Goal: Information Seeking & Learning: Learn about a topic

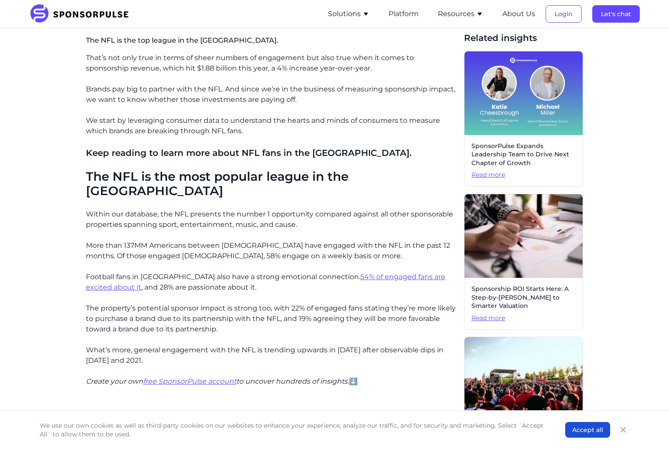
scroll to position [262, 0]
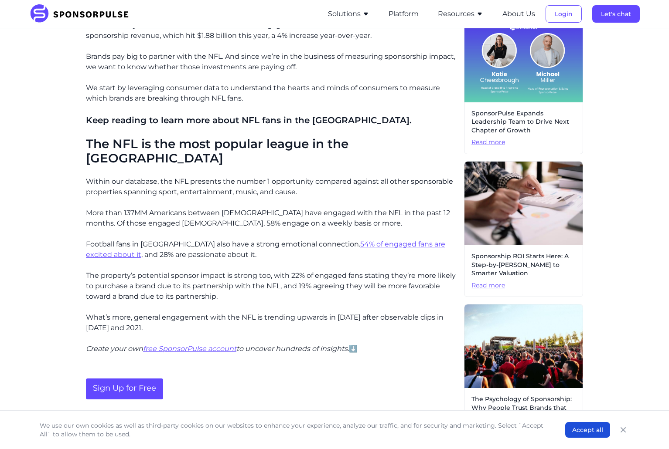
drag, startPoint x: 89, startPoint y: 206, endPoint x: 272, endPoint y: 288, distance: 201.1
click at [272, 288] on div "That’s not only true in terms of sheer numbers of engagement but also true when…" at bounding box center [271, 430] width 371 height 820
drag, startPoint x: 272, startPoint y: 288, endPoint x: 250, endPoint y: 285, distance: 22.4
click at [250, 285] on p "The property’s potential sponsor impact is strong too, with 22% of engaged fans…" at bounding box center [271, 286] width 371 height 31
drag, startPoint x: 271, startPoint y: 290, endPoint x: 79, endPoint y: 192, distance: 214.8
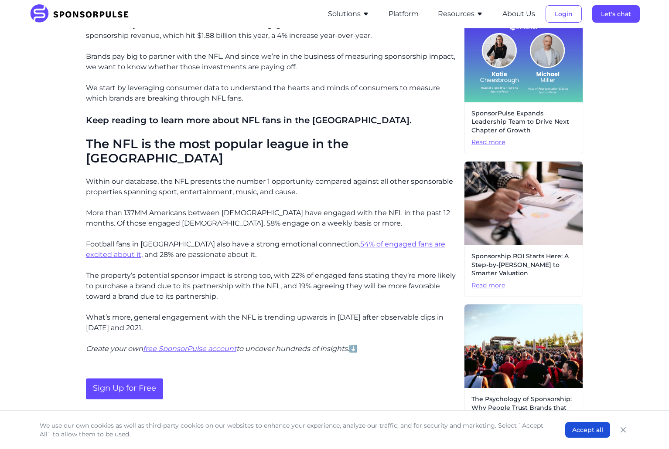
click at [79, 192] on div "Home Insights NFL fan demographics: Who are football's biggest fans? Blog NFL f…" at bounding box center [334, 314] width 596 height 1080
drag, startPoint x: 79, startPoint y: 192, endPoint x: 85, endPoint y: 203, distance: 12.1
click at [85, 203] on div "Home Insights NFL fan demographics: Who are football's biggest fans? Blog NFL f…" at bounding box center [334, 314] width 596 height 1080
drag, startPoint x: 86, startPoint y: 189, endPoint x: 263, endPoint y: 289, distance: 203.2
click at [263, 289] on div "That’s not only true in terms of sheer numbers of engagement but also true when…" at bounding box center [271, 430] width 371 height 820
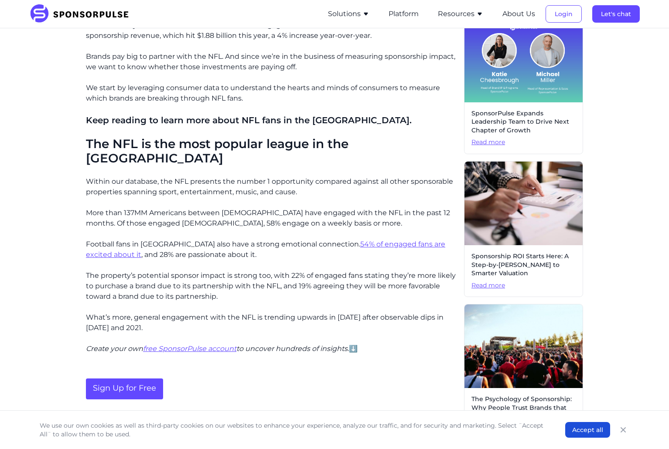
drag, startPoint x: 263, startPoint y: 289, endPoint x: 227, endPoint y: 286, distance: 36.2
click at [227, 286] on p "The property’s potential sponsor impact is strong too, with 22% of engaged fans…" at bounding box center [271, 286] width 371 height 31
drag, startPoint x: 236, startPoint y: 285, endPoint x: 224, endPoint y: 246, distance: 41.2
click at [224, 246] on div "That’s not only true in terms of sheer numbers of engagement but also true when…" at bounding box center [271, 430] width 371 height 820
drag, startPoint x: 224, startPoint y: 246, endPoint x: 217, endPoint y: 259, distance: 14.8
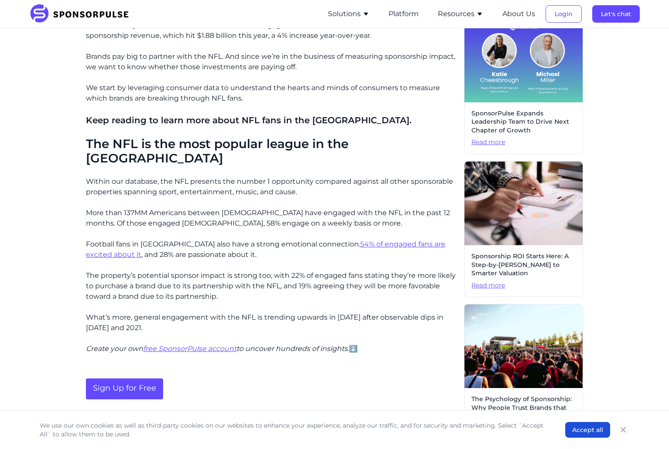
click at [217, 271] on p "The property’s potential sponsor impact is strong too, with 22% of engaged fans…" at bounding box center [271, 286] width 371 height 31
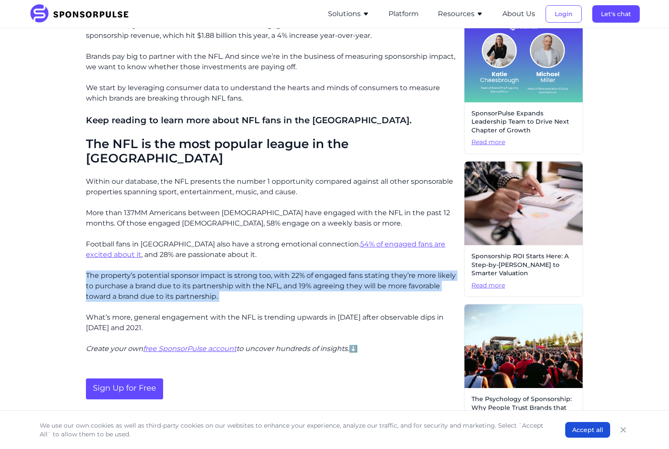
click at [217, 271] on p "The property’s potential sponsor impact is strong too, with 22% of engaged fans…" at bounding box center [271, 286] width 371 height 31
drag, startPoint x: 217, startPoint y: 259, endPoint x: 203, endPoint y: 272, distance: 18.5
click at [203, 272] on p "The property’s potential sponsor impact is strong too, with 22% of engaged fans…" at bounding box center [271, 286] width 371 height 31
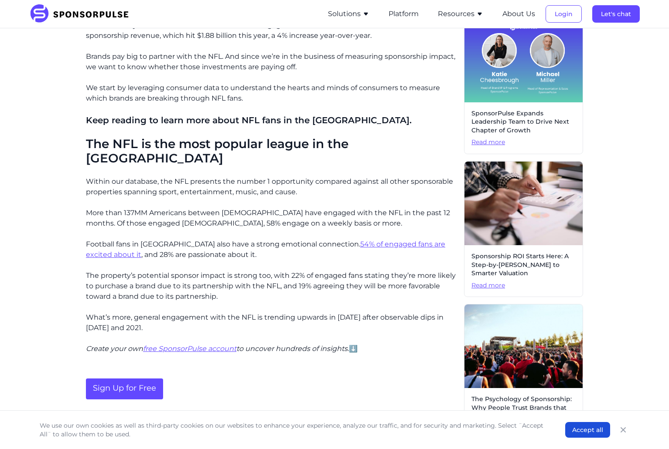
drag, startPoint x: 207, startPoint y: 234, endPoint x: 237, endPoint y: 287, distance: 60.3
click at [237, 287] on div "That’s not only true in terms of sheer numbers of engagement but also true when…" at bounding box center [271, 430] width 371 height 820
drag, startPoint x: 237, startPoint y: 287, endPoint x: 216, endPoint y: 289, distance: 21.0
click at [216, 289] on div "That’s not only true in terms of sheer numbers of engagement but also true when…" at bounding box center [271, 430] width 371 height 820
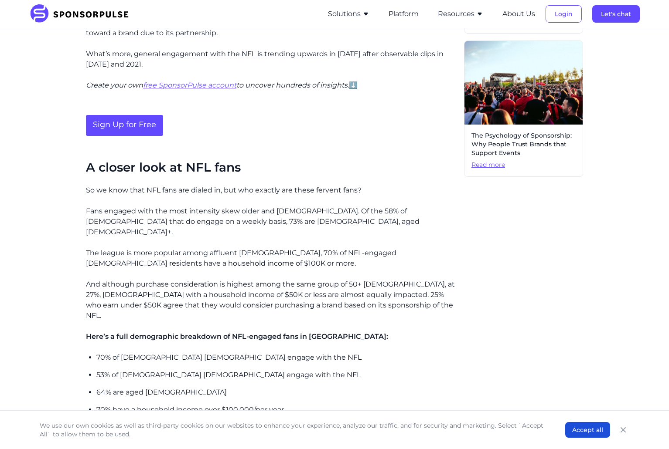
scroll to position [523, 0]
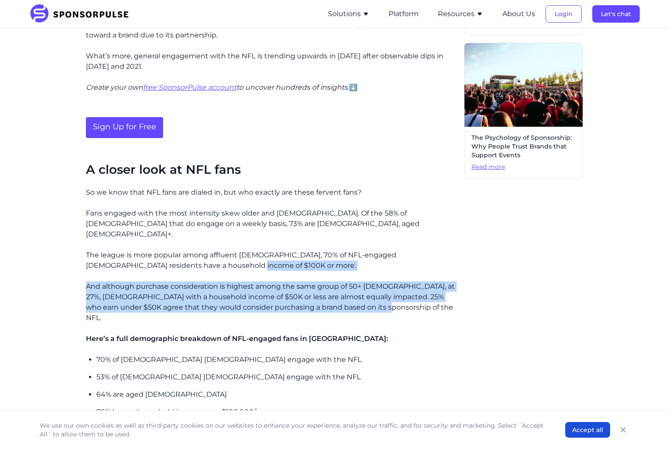
drag, startPoint x: 344, startPoint y: 244, endPoint x: 404, endPoint y: 284, distance: 72.3
click at [404, 284] on div "That’s not only true in terms of sheer numbers of engagement but also true when…" at bounding box center [271, 169] width 371 height 820
drag, startPoint x: 404, startPoint y: 284, endPoint x: 392, endPoint y: 287, distance: 12.6
click at [392, 287] on p "And although purchase consideration is highest among the same group of 50+ [DEM…" at bounding box center [271, 303] width 371 height 42
drag, startPoint x: 392, startPoint y: 289, endPoint x: 381, endPoint y: 242, distance: 48.4
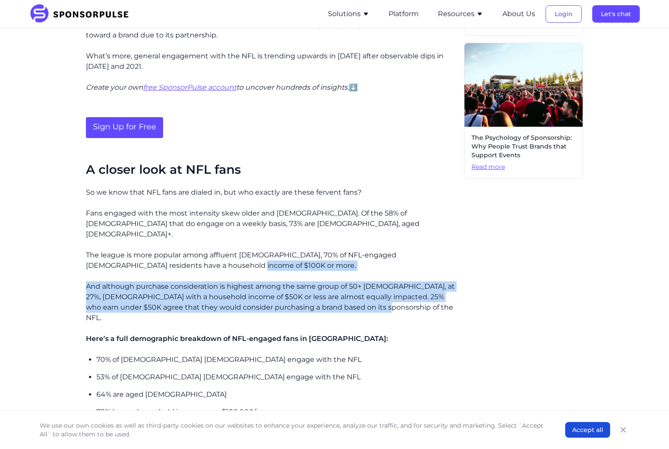
click at [381, 242] on div "That’s not only true in terms of sheer numbers of engagement but also true when…" at bounding box center [271, 169] width 371 height 820
drag, startPoint x: 381, startPoint y: 242, endPoint x: 346, endPoint y: 244, distance: 34.9
click at [346, 250] on p "The league is more popular among affluent [DEMOGRAPHIC_DATA], 70% of NFL-engage…" at bounding box center [271, 260] width 371 height 21
drag, startPoint x: 345, startPoint y: 236, endPoint x: 384, endPoint y: 283, distance: 61.3
click at [384, 283] on div "That’s not only true in terms of sheer numbers of engagement but also true when…" at bounding box center [271, 169] width 371 height 820
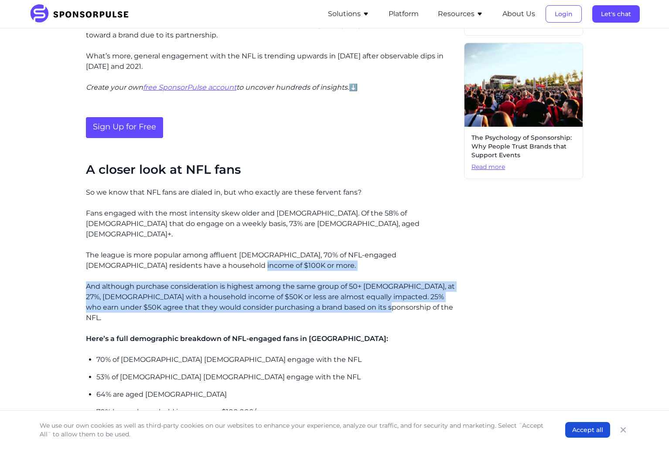
click at [384, 283] on p "And although purchase consideration is highest among the same group of 50+ [DEM…" at bounding box center [271, 303] width 371 height 42
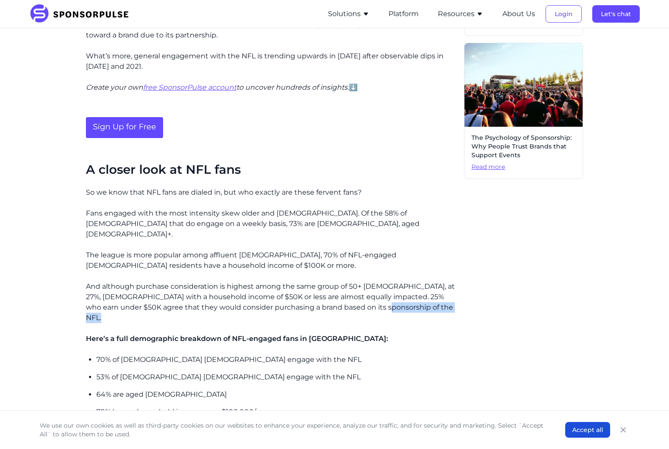
click at [384, 283] on p "And although purchase consideration is highest among the same group of 50+ [DEM…" at bounding box center [271, 303] width 371 height 42
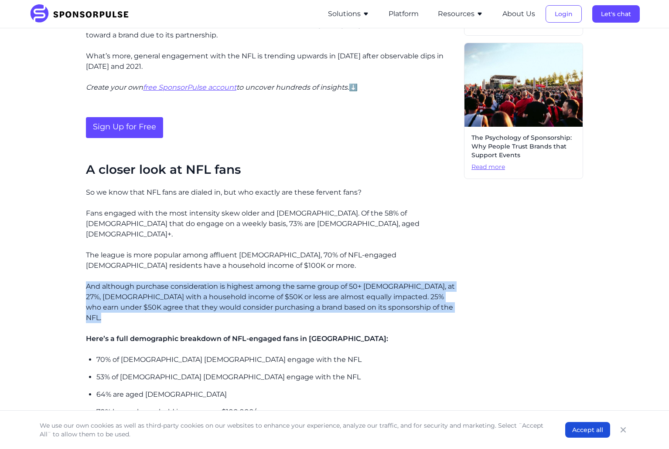
click at [384, 283] on p "And although purchase consideration is highest among the same group of 50+ [DEM…" at bounding box center [271, 303] width 371 height 42
drag, startPoint x: 384, startPoint y: 283, endPoint x: 375, endPoint y: 285, distance: 9.4
click at [375, 285] on p "And although purchase consideration is highest among the same group of 50+ [DEM…" at bounding box center [271, 303] width 371 height 42
drag, startPoint x: 382, startPoint y: 286, endPoint x: 369, endPoint y: 245, distance: 43.0
click at [369, 245] on div "That’s not only true in terms of sheer numbers of engagement but also true when…" at bounding box center [271, 169] width 371 height 820
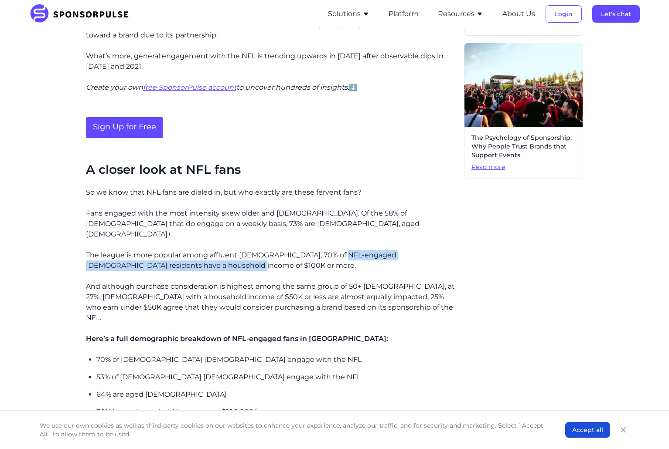
drag, startPoint x: 343, startPoint y: 233, endPoint x: 344, endPoint y: 241, distance: 8.0
click at [344, 250] on p "The league is more popular among affluent [DEMOGRAPHIC_DATA], 70% of NFL-engage…" at bounding box center [271, 260] width 371 height 21
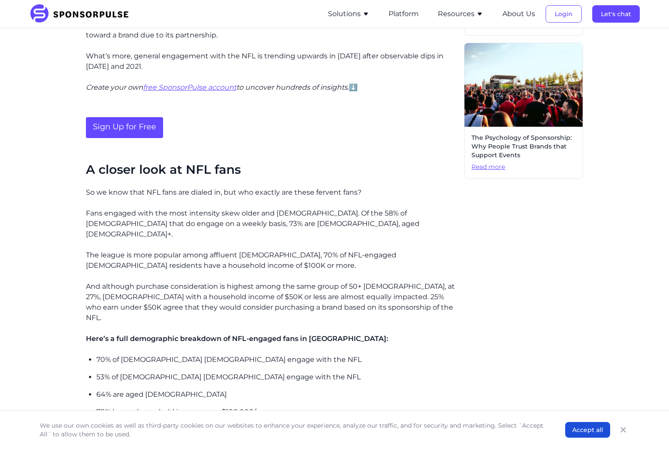
drag, startPoint x: 344, startPoint y: 241, endPoint x: 315, endPoint y: 231, distance: 31.3
click at [315, 250] on p "The league is more popular among affluent [DEMOGRAPHIC_DATA], 70% of NFL-engage…" at bounding box center [271, 260] width 371 height 21
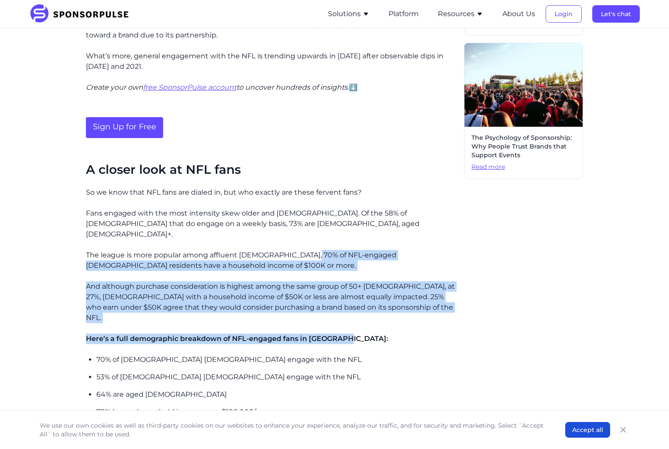
drag, startPoint x: 309, startPoint y: 232, endPoint x: 401, endPoint y: 293, distance: 111.3
click at [401, 293] on div "That’s not only true in terms of sheer numbers of engagement but also true when…" at bounding box center [271, 169] width 371 height 820
drag, startPoint x: 401, startPoint y: 293, endPoint x: 366, endPoint y: 309, distance: 38.6
click at [366, 310] on div "That’s not only true in terms of sheer numbers of engagement but also true when…" at bounding box center [271, 169] width 371 height 820
click at [391, 334] on p "Here’s a full demographic breakdown of NFL-engaged fans in [GEOGRAPHIC_DATA]:" at bounding box center [271, 339] width 371 height 10
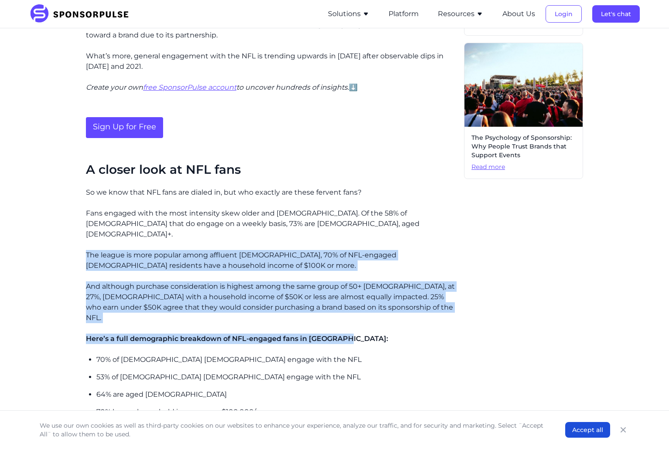
drag, startPoint x: 384, startPoint y: 309, endPoint x: 73, endPoint y: 228, distance: 322.0
click at [73, 228] on div "Home Insights NFL fan demographics: Who are football's biggest fans? Blog NFL f…" at bounding box center [334, 52] width 596 height 1080
drag, startPoint x: 73, startPoint y: 228, endPoint x: 107, endPoint y: 276, distance: 59.7
click at [107, 282] on p "And although purchase consideration is highest among the same group of 50+ [DEM…" at bounding box center [271, 303] width 371 height 42
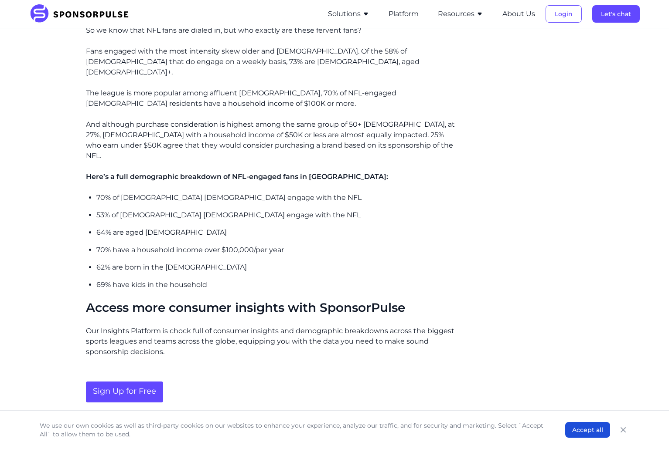
scroll to position [697, 0]
